Goal: Task Accomplishment & Management: Manage account settings

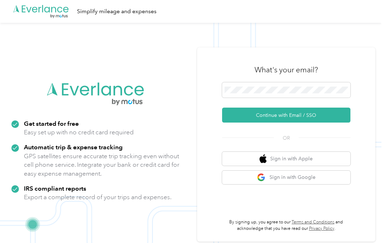
click at [319, 116] on button "Continue with Email / SSO" at bounding box center [286, 115] width 128 height 15
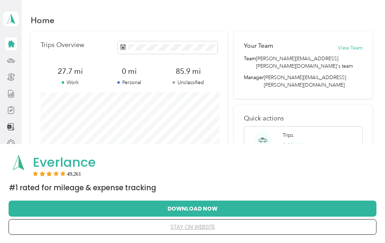
click at [192, 229] on button "stay on website" at bounding box center [192, 226] width 345 height 15
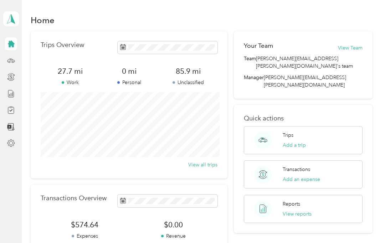
click at [14, 143] on icon at bounding box center [11, 143] width 8 height 8
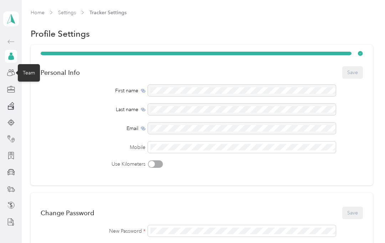
click at [10, 76] on icon at bounding box center [9, 74] width 5 height 4
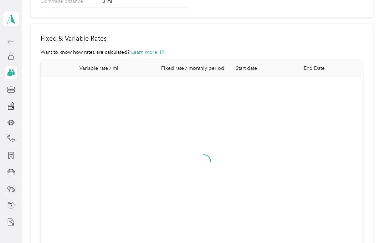
scroll to position [145, 0]
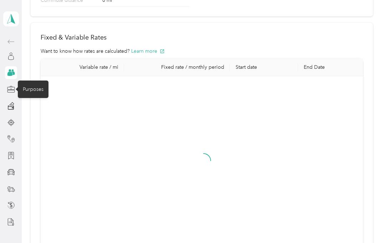
click at [34, 89] on div "Purposes" at bounding box center [33, 88] width 31 height 17
click at [13, 90] on icon at bounding box center [11, 89] width 8 height 8
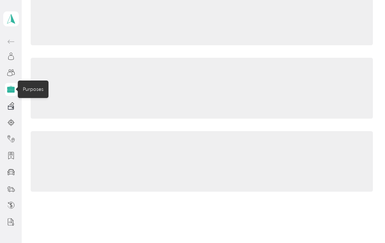
scroll to position [38, 0]
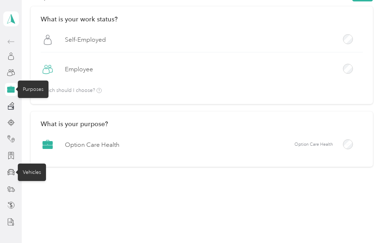
click at [29, 171] on div "Vehicles" at bounding box center [32, 171] width 28 height 17
click at [7, 175] on icon at bounding box center [11, 172] width 8 height 8
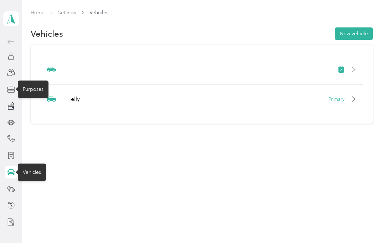
click at [17, 54] on div at bounding box center [11, 56] width 12 height 13
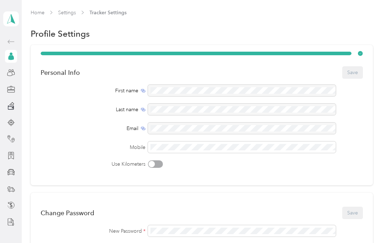
click at [9, 15] on icon at bounding box center [11, 19] width 11 height 10
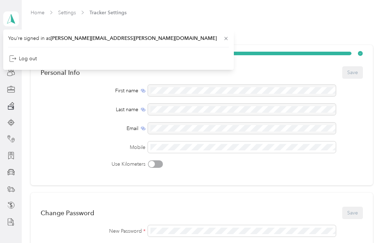
click at [39, 15] on link "Home" at bounding box center [38, 13] width 14 height 6
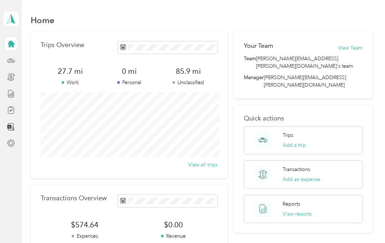
click at [302, 210] on button "View reports" at bounding box center [296, 213] width 29 height 7
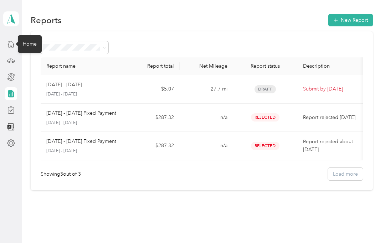
click at [14, 45] on icon at bounding box center [11, 44] width 8 height 8
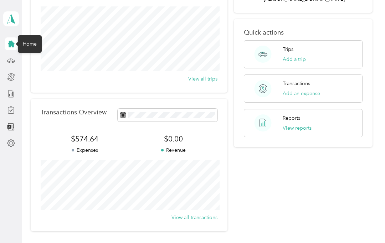
scroll to position [86, 0]
click at [304, 55] on button "Add a trip" at bounding box center [293, 58] width 23 height 7
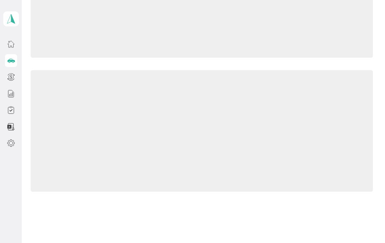
scroll to position [67, 0]
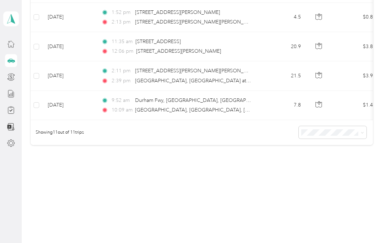
scroll to position [311, 0]
